Goal: Task Accomplishment & Management: Manage account settings

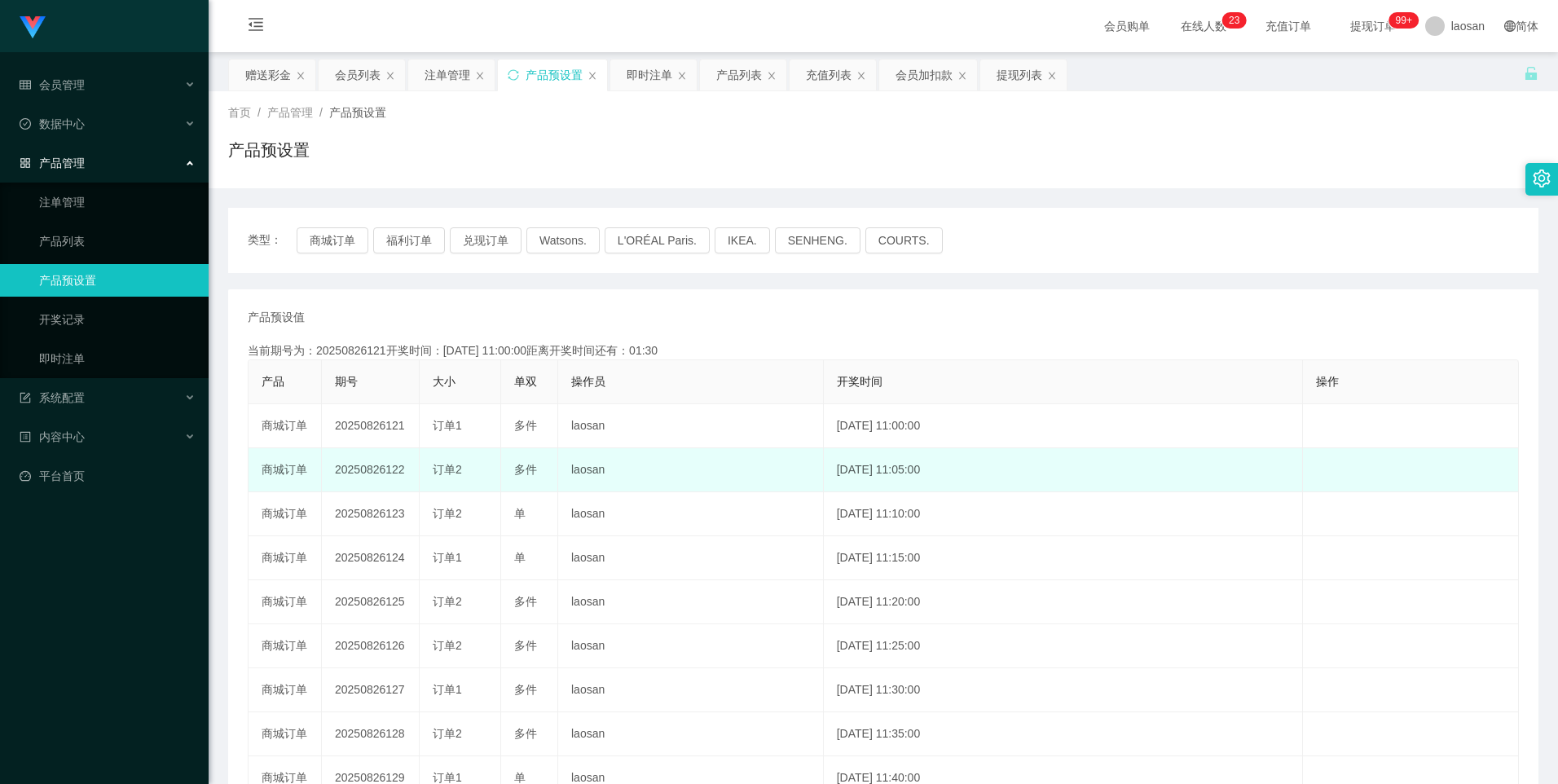
drag, startPoint x: 383, startPoint y: 475, endPoint x: 463, endPoint y: 471, distance: 80.1
click at [463, 471] on tr "商城订单 20250826122 订单2 多件 laosan [DATE] 11:05:00 编 辑 限制投注" at bounding box center [884, 470] width 1271 height 44
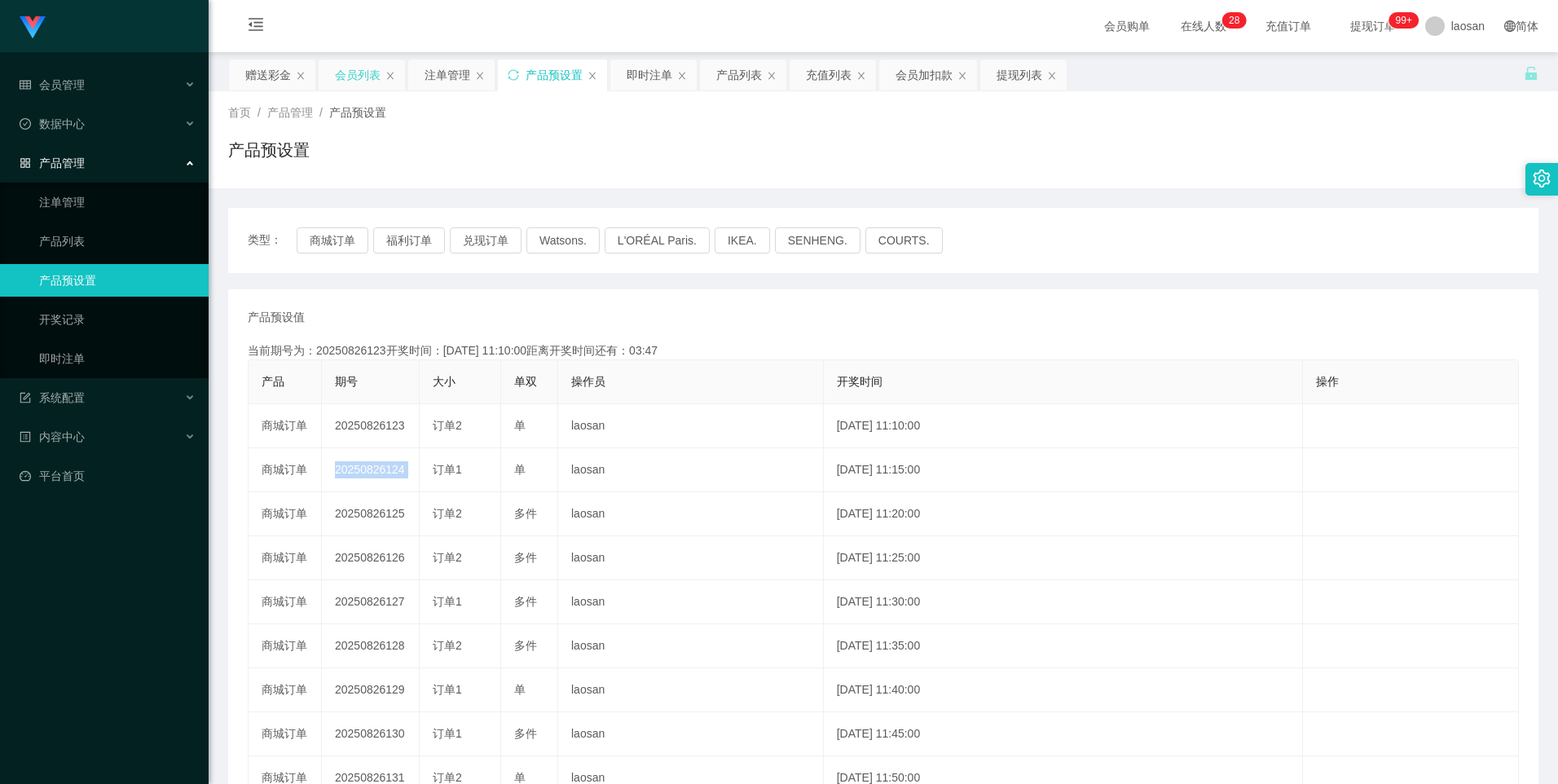
click at [331, 78] on div "会员列表" at bounding box center [362, 74] width 86 height 31
click at [356, 73] on div "会员列表" at bounding box center [357, 74] width 46 height 31
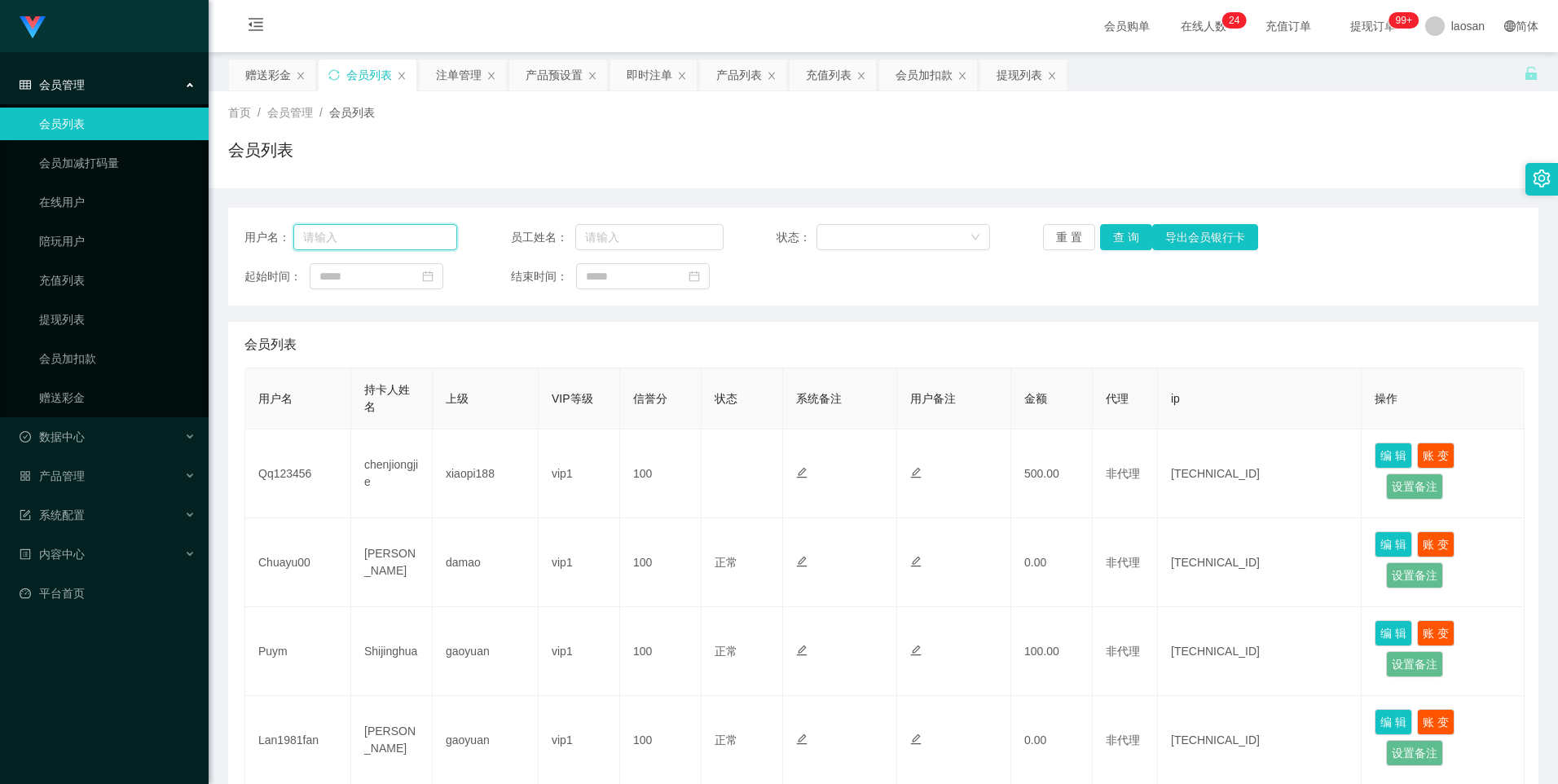
click at [417, 241] on input "text" at bounding box center [375, 236] width 164 height 26
paste input "xianzhu99"
type input "xianzhu99"
click at [1130, 234] on button "查 询" at bounding box center [1126, 236] width 52 height 26
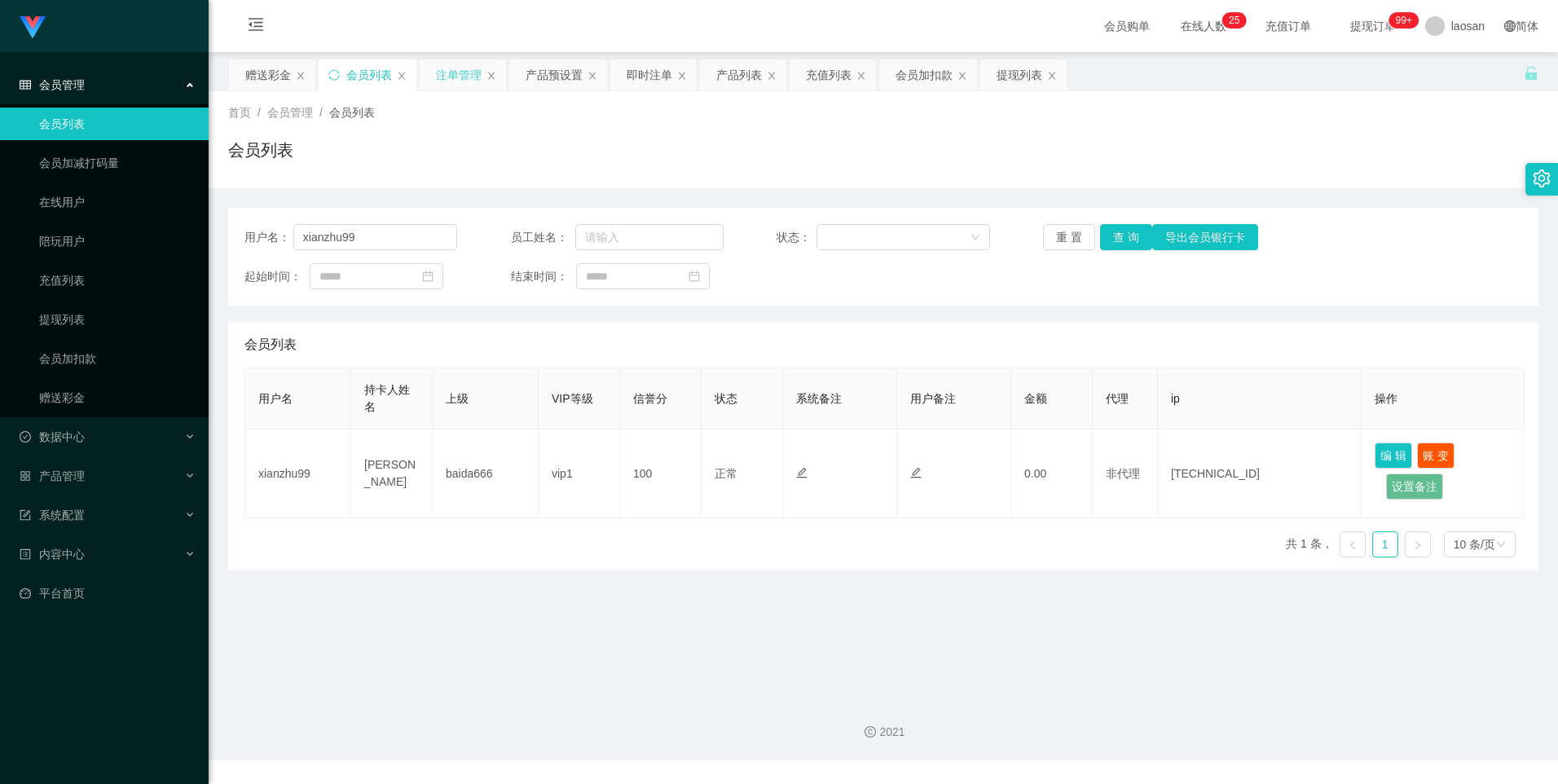
click at [458, 71] on div "注单管理" at bounding box center [458, 74] width 46 height 31
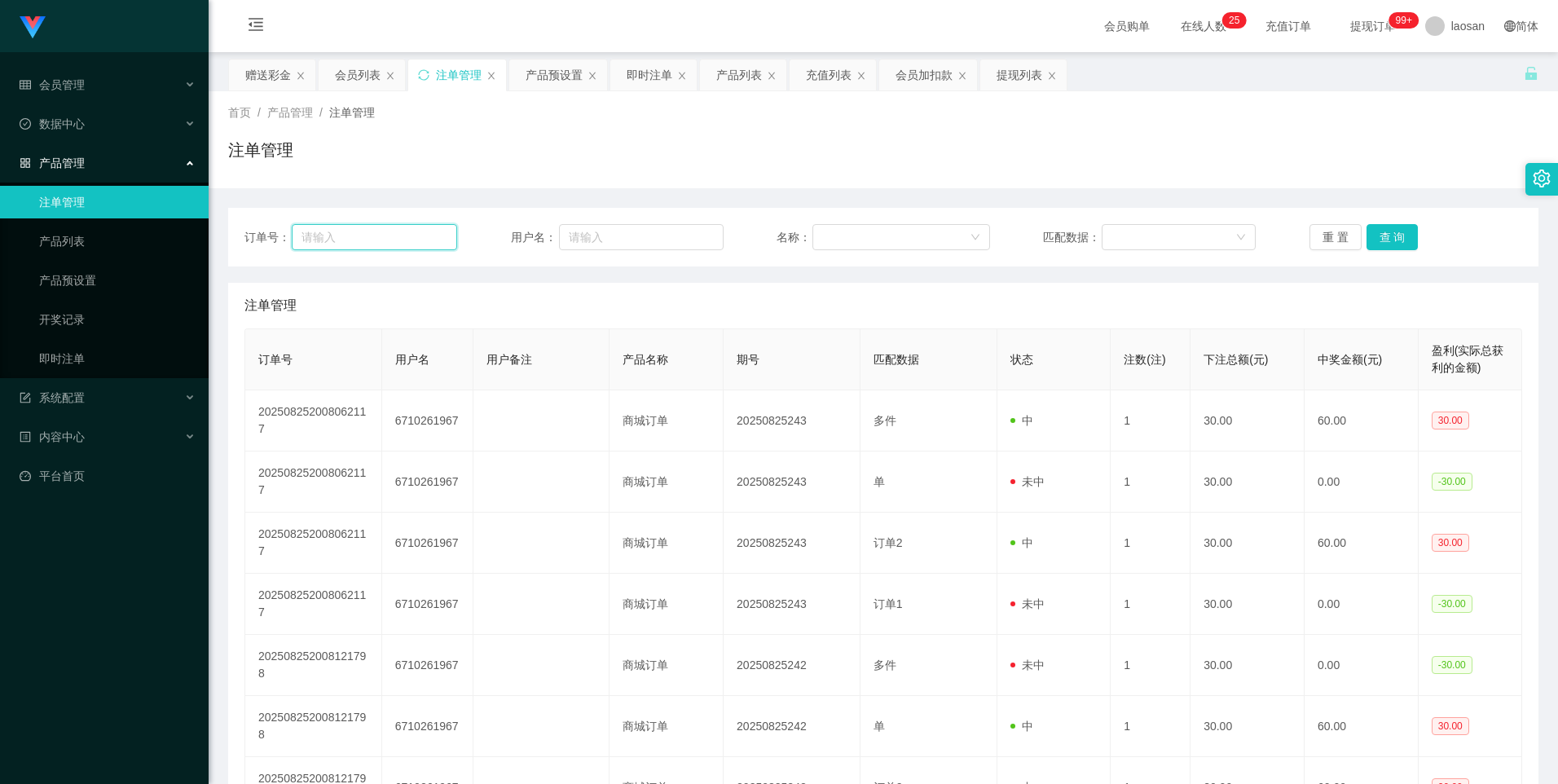
click at [397, 229] on input "text" at bounding box center [374, 236] width 165 height 26
click at [620, 233] on input "text" at bounding box center [641, 236] width 164 height 26
paste input "xianzhu99"
type input "xianzhu99"
click at [1387, 224] on button "查 询" at bounding box center [1393, 236] width 52 height 26
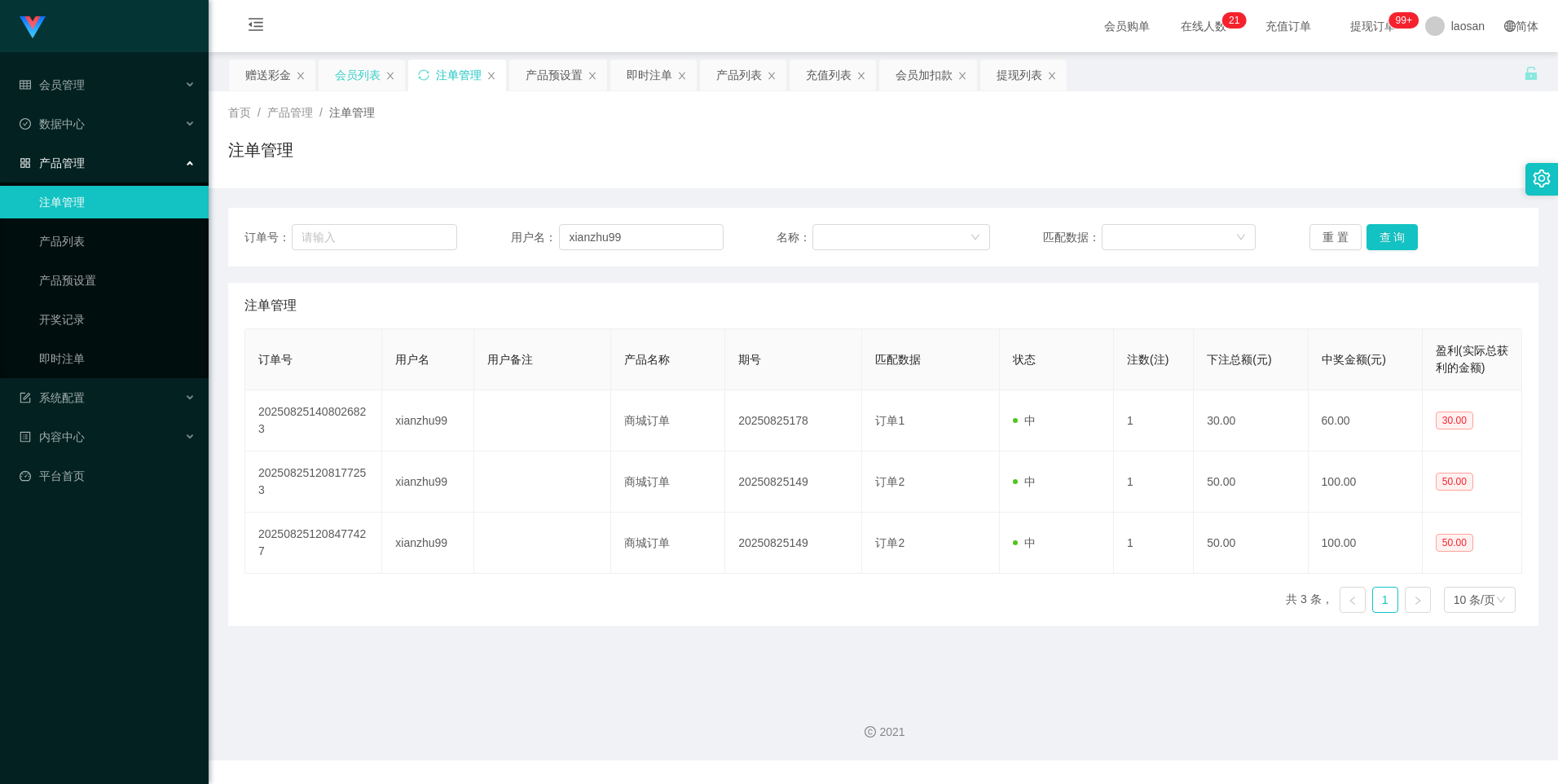
click at [339, 73] on div "会员列表" at bounding box center [357, 74] width 46 height 31
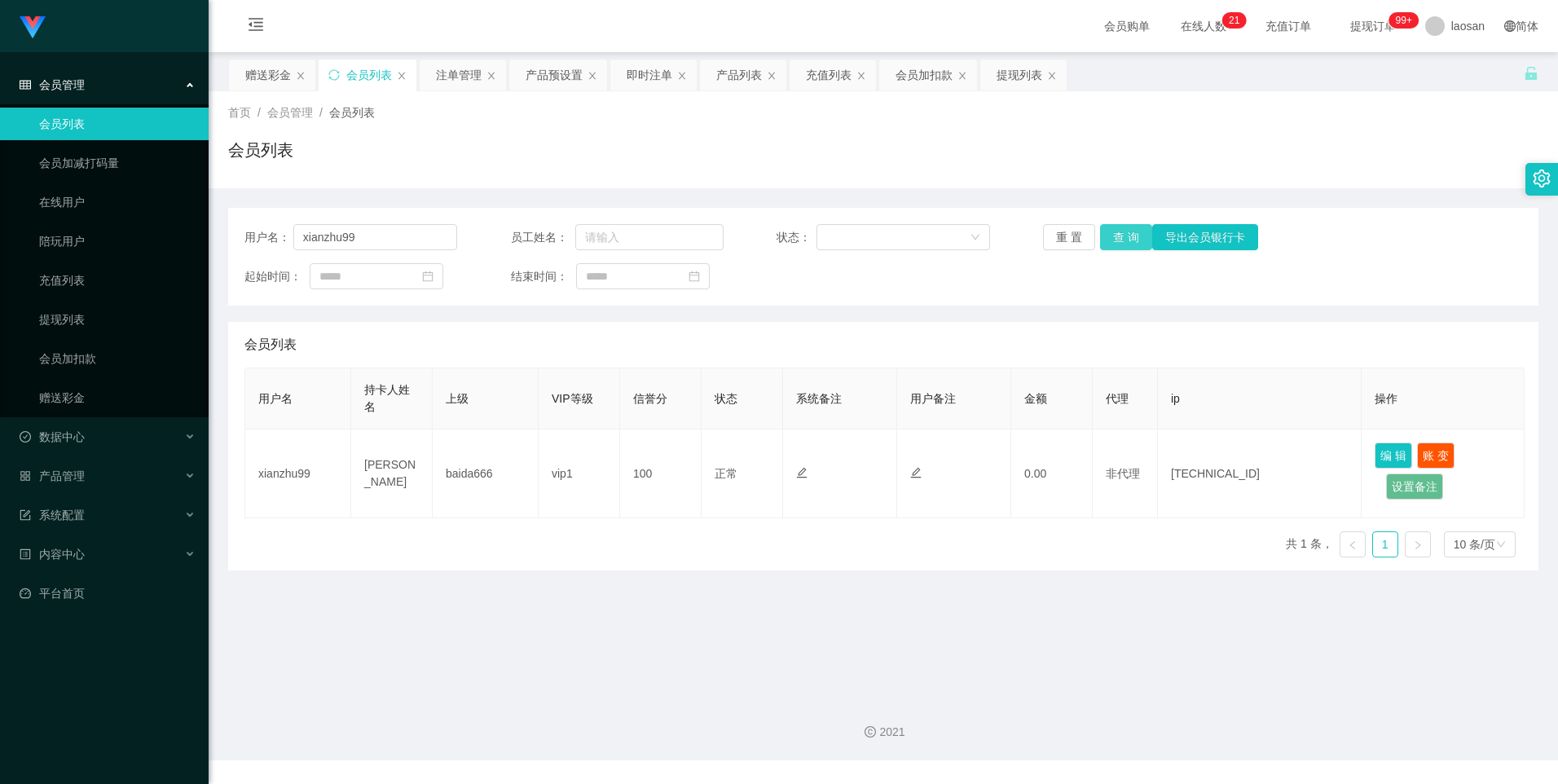
click at [1128, 234] on button "查 询" at bounding box center [1126, 236] width 52 height 26
click at [1131, 229] on button "查 询" at bounding box center [1126, 236] width 52 height 26
drag, startPoint x: 386, startPoint y: 240, endPoint x: 1037, endPoint y: 319, distance: 655.8
click at [338, 240] on input "xianzhu99" at bounding box center [375, 236] width 164 height 26
click at [382, 230] on input "xianzhu99" at bounding box center [375, 236] width 164 height 26
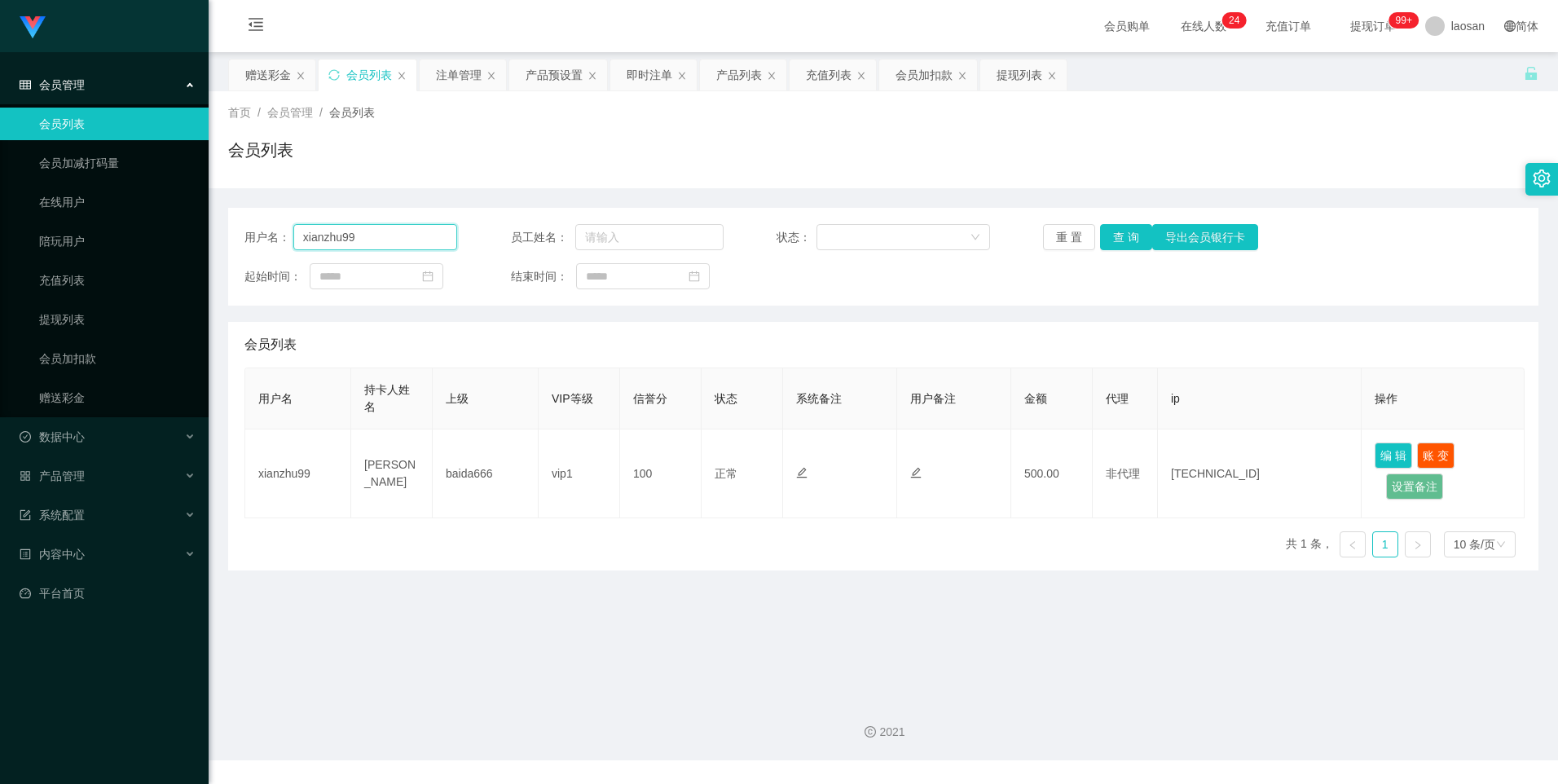
click at [385, 250] on input "xianzhu99" at bounding box center [375, 236] width 164 height 26
drag, startPoint x: 385, startPoint y: 247, endPoint x: 290, endPoint y: 243, distance: 95.1
click at [290, 243] on div "用户名： xianzhu99" at bounding box center [351, 236] width 213 height 26
click at [262, 77] on div "赠送彩金" at bounding box center [268, 74] width 46 height 31
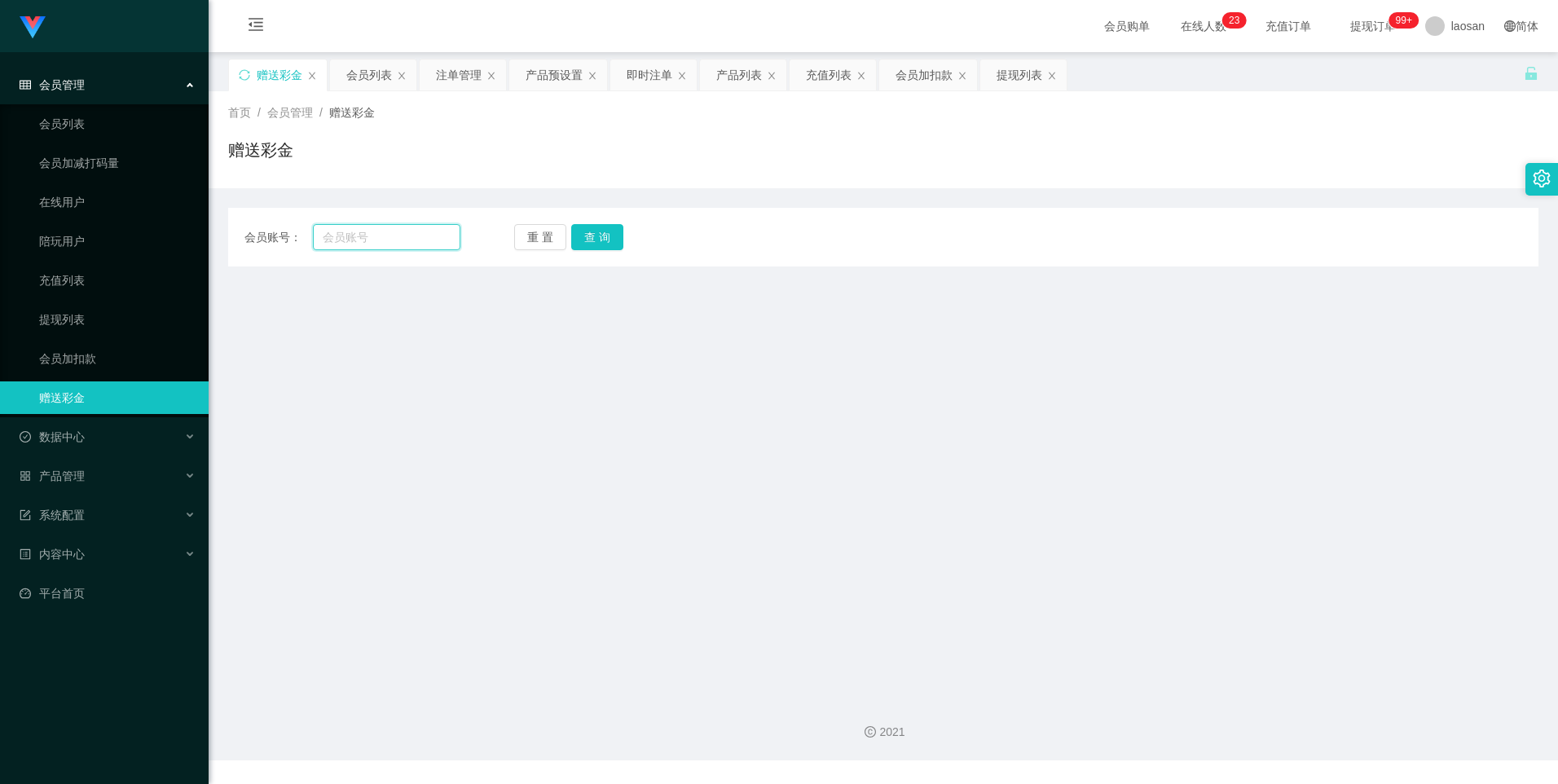
click at [362, 230] on input "text" at bounding box center [387, 236] width 147 height 26
paste input "xianzhu99"
type input "xianzhu99"
click at [594, 222] on div "会员账号： xianzhu99 重 置 查 询 会员账号 会员姓名 账号余额 操作类型 彩金加款 彩金扣款 金额 确 定" at bounding box center [883, 237] width 1311 height 58
click at [600, 230] on button "查 询" at bounding box center [597, 236] width 52 height 26
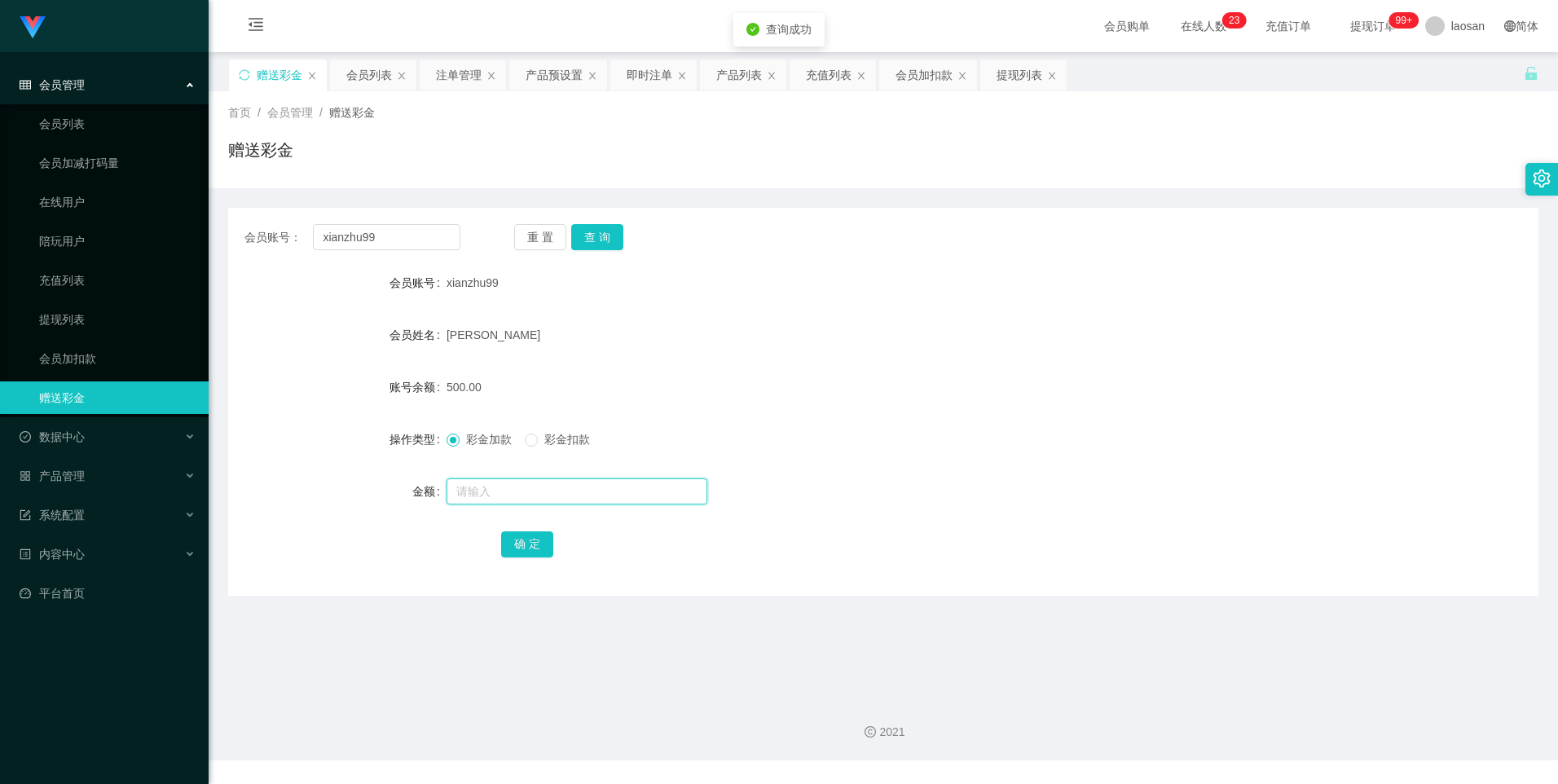
click at [488, 483] on input "text" at bounding box center [577, 491] width 261 height 26
type input "200"
click at [534, 549] on button "确 定" at bounding box center [527, 544] width 52 height 26
